Goal: Find specific page/section

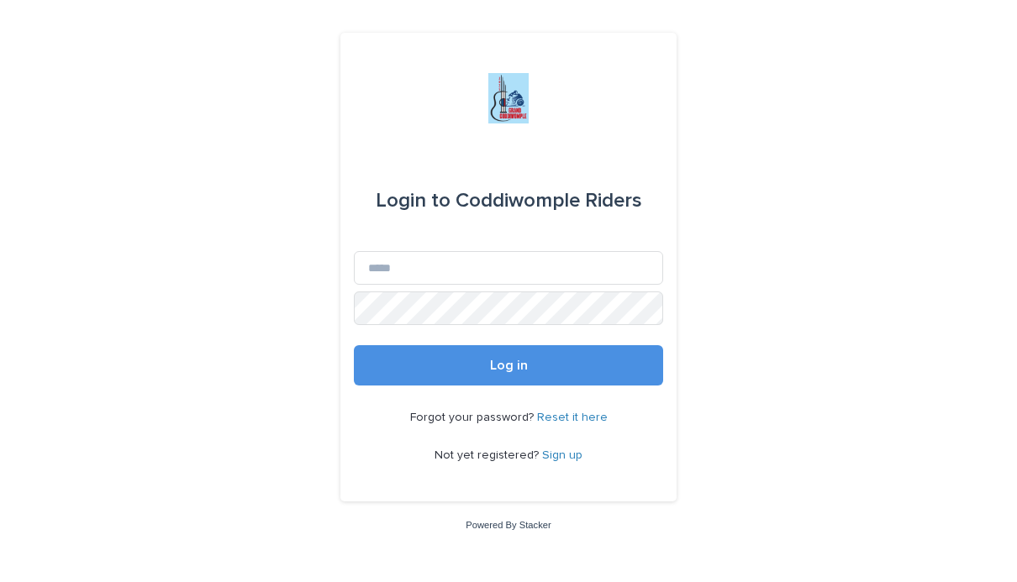
scroll to position [171, 0]
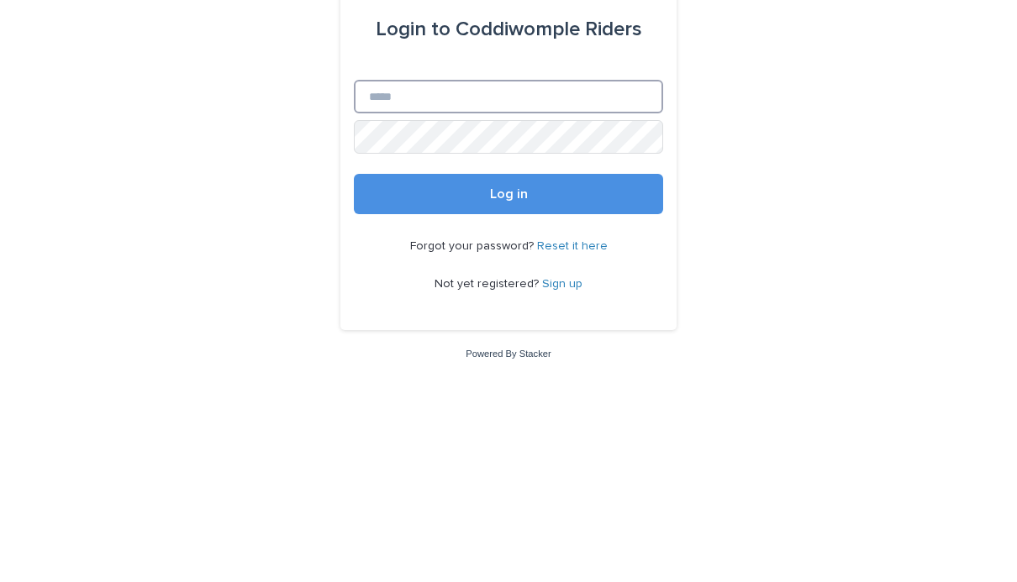
type input "**********"
click at [508, 345] on button "Log in" at bounding box center [508, 365] width 309 height 40
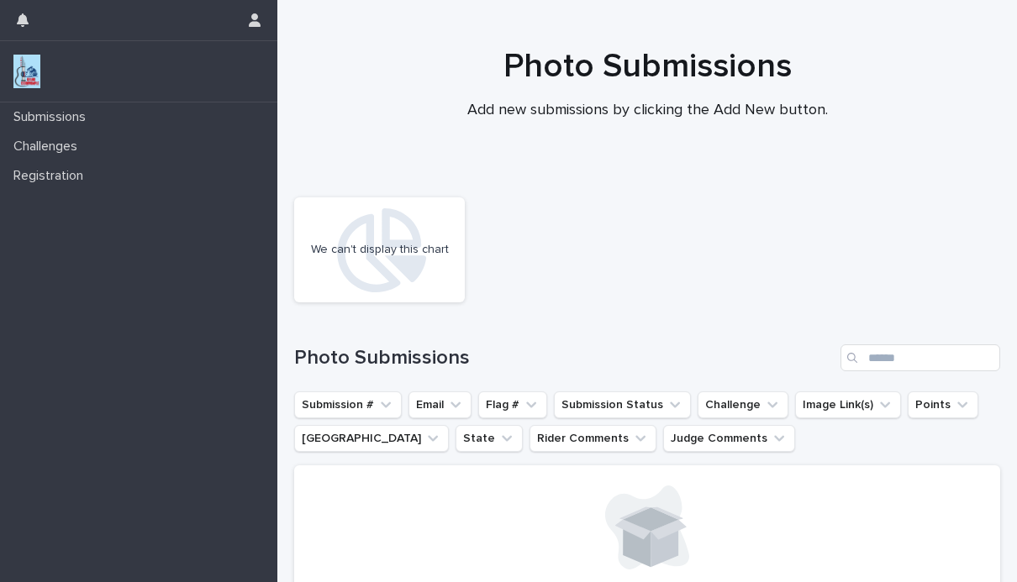
click at [79, 141] on p "Challenges" at bounding box center [49, 147] width 84 height 16
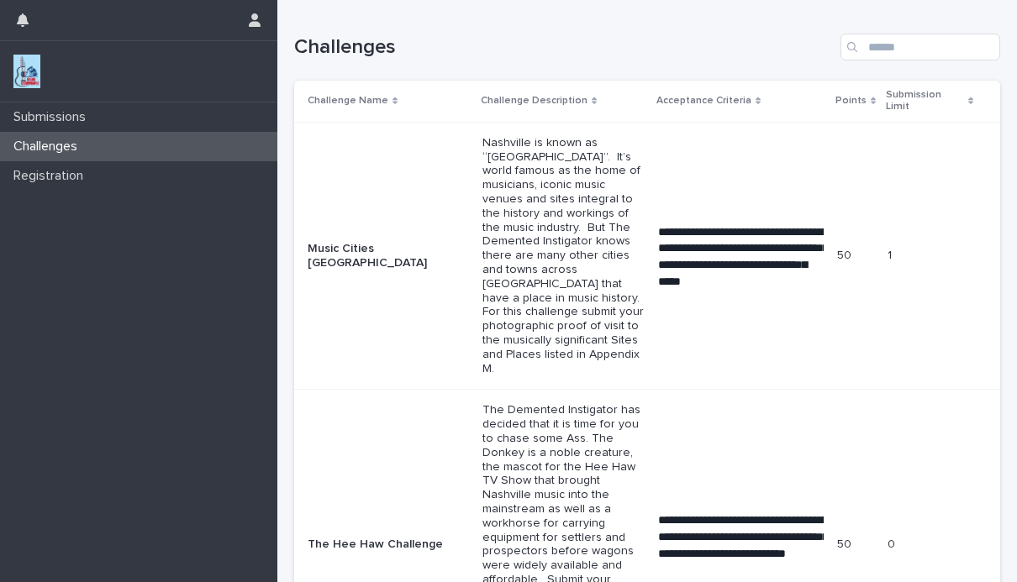
click at [964, 390] on td "0" at bounding box center [940, 545] width 119 height 310
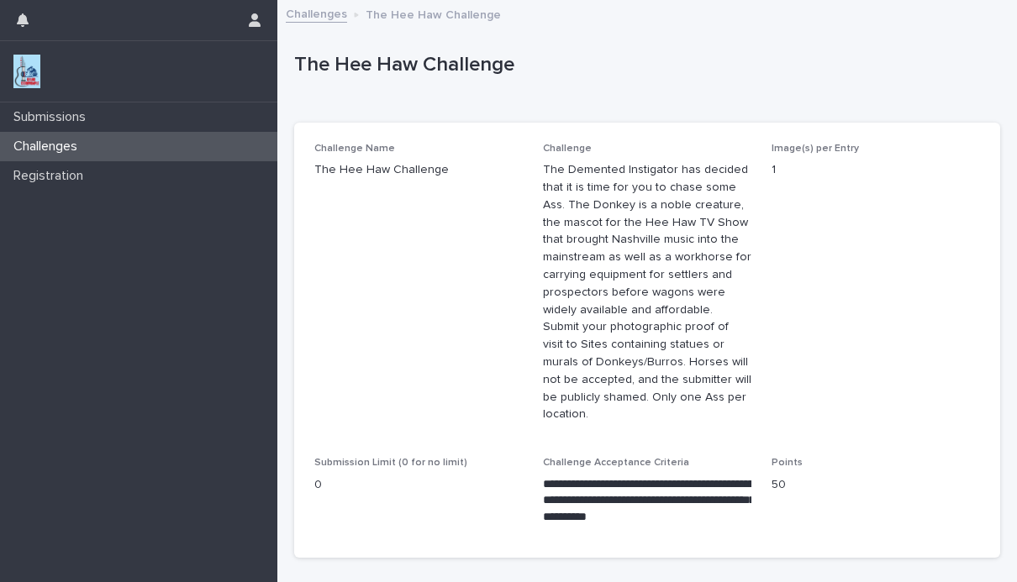
click at [316, 18] on link "Challenges" at bounding box center [316, 12] width 61 height 19
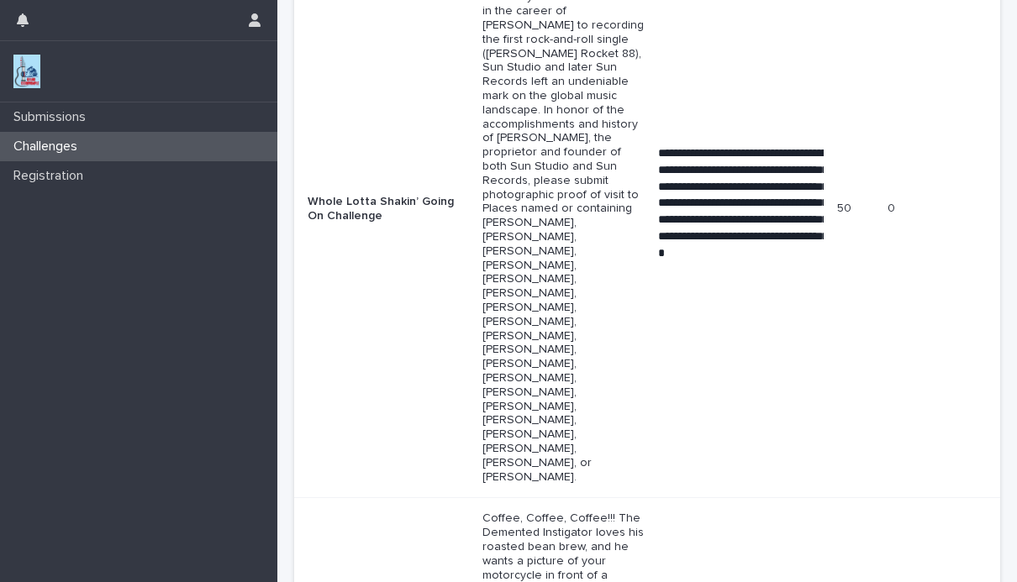
scroll to position [778, 0]
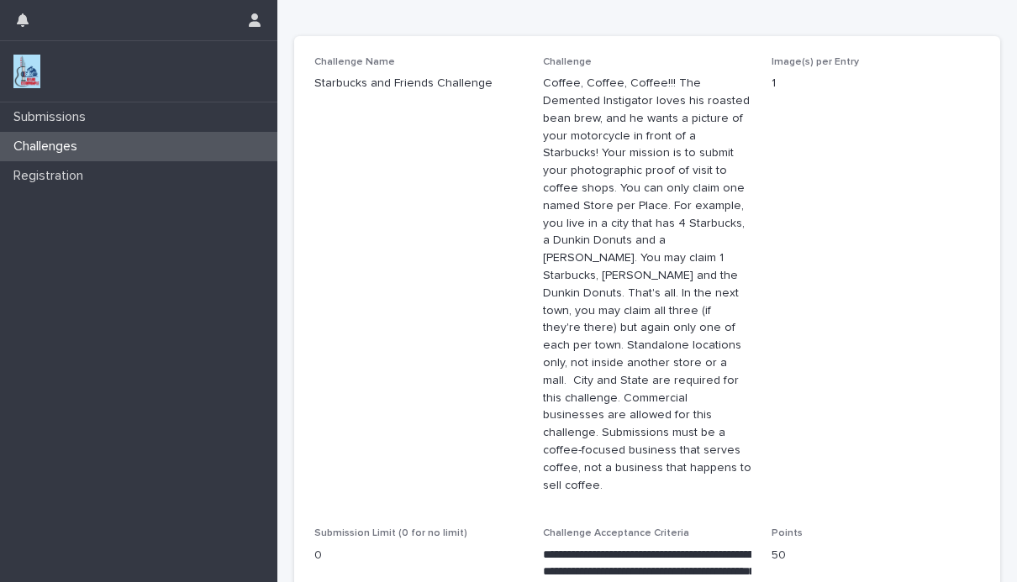
scroll to position [85, 0]
